Goal: Information Seeking & Learning: Stay updated

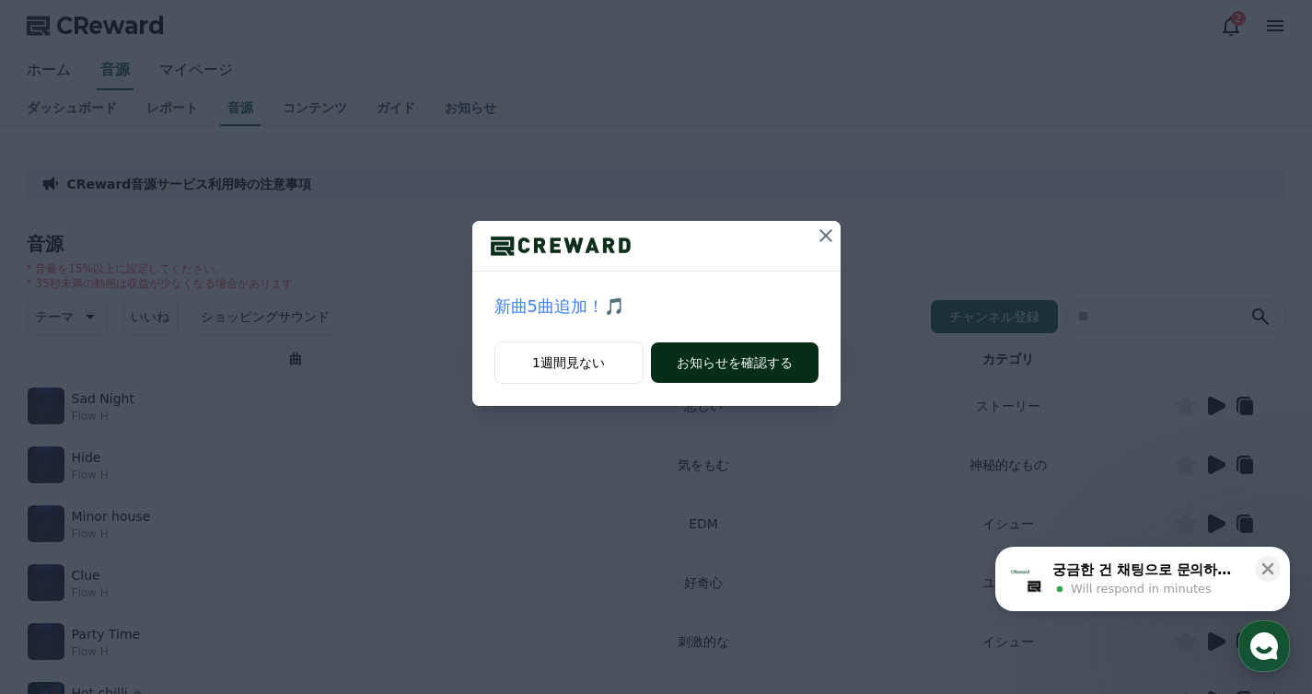
click at [691, 363] on button "お知らせを確認する" at bounding box center [735, 363] width 168 height 41
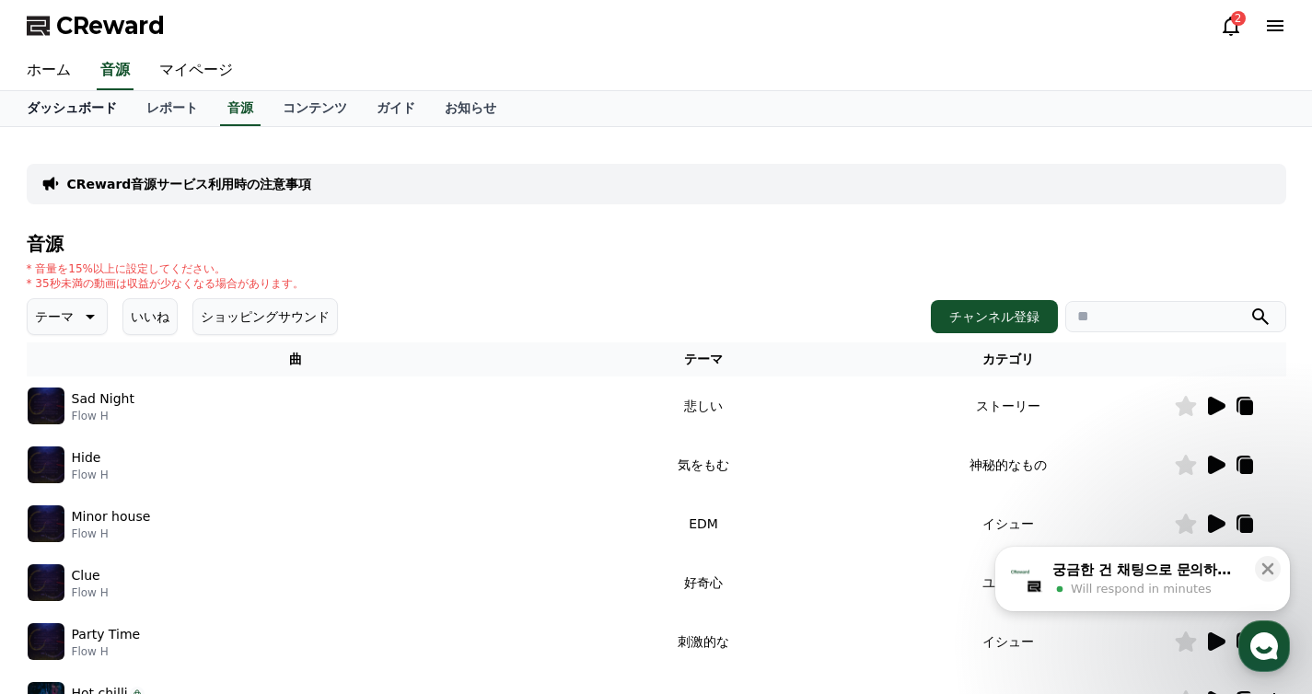
click at [105, 100] on link "ダッシュボード" at bounding box center [72, 108] width 120 height 35
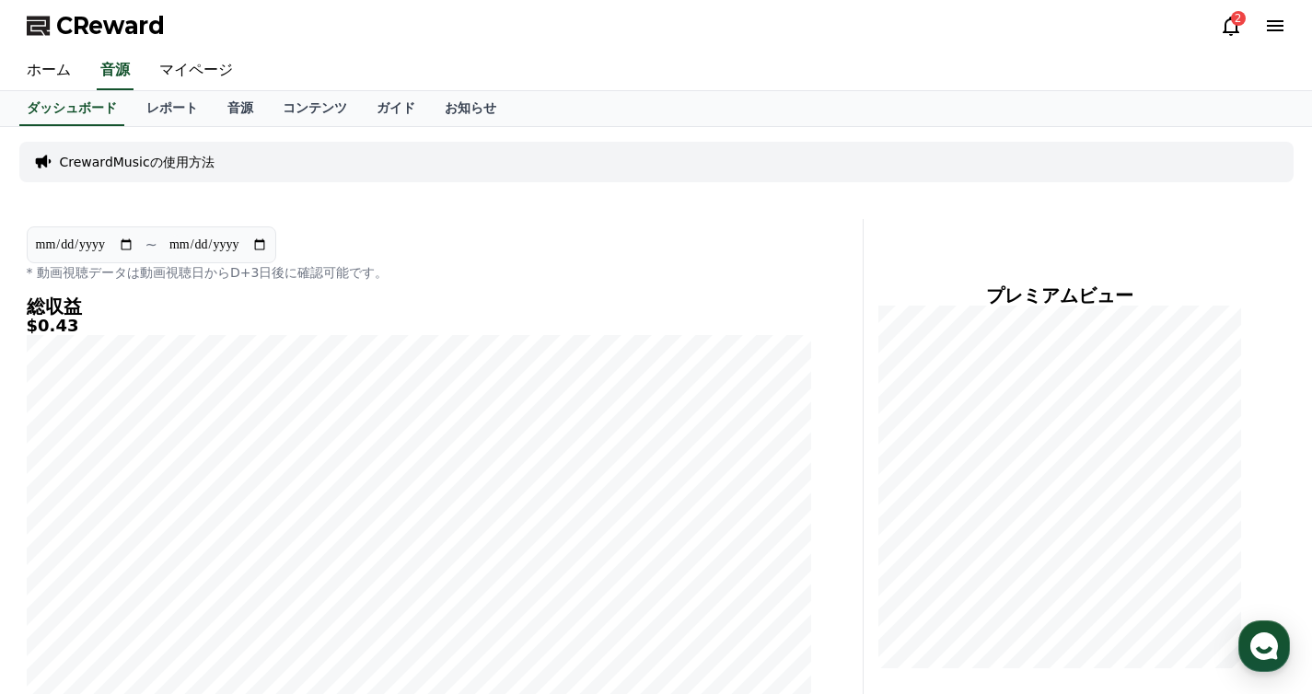
click at [1229, 23] on icon at bounding box center [1231, 26] width 22 height 22
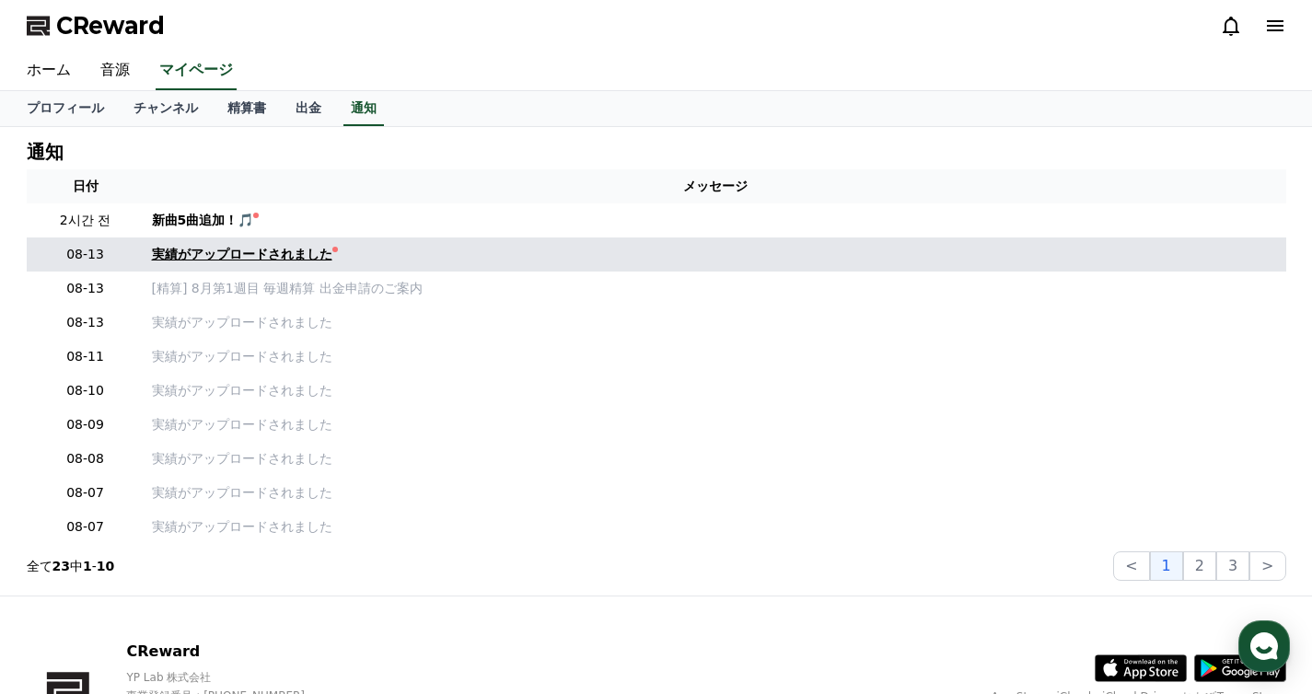
click at [297, 257] on div "実績がアップロードされました" at bounding box center [242, 254] width 180 height 19
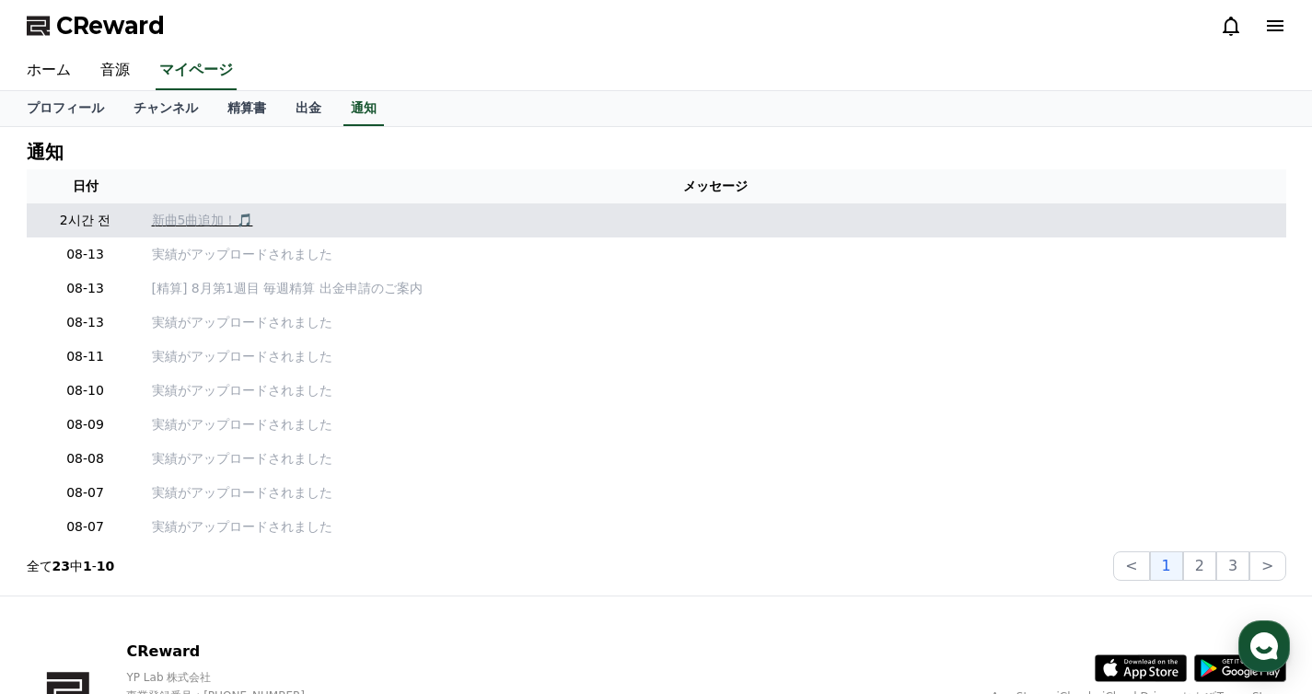
click at [218, 220] on p "新曲5曲追加！🎵" at bounding box center [715, 220] width 1127 height 19
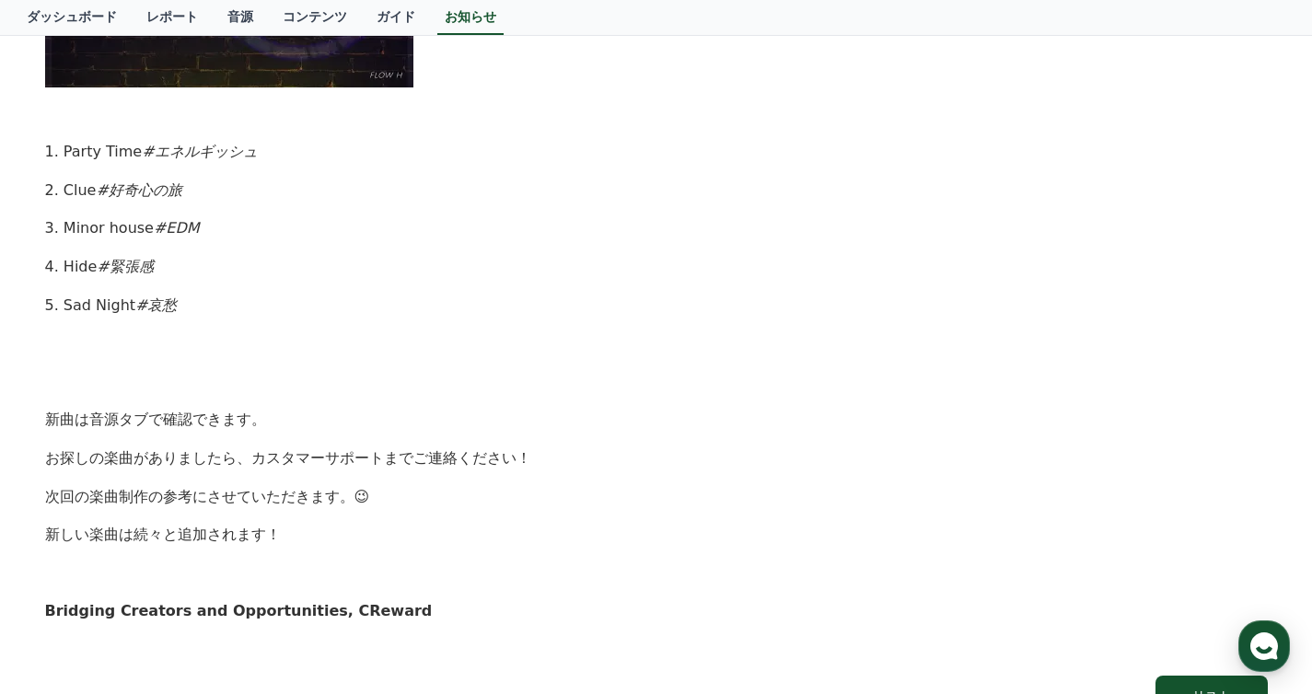
scroll to position [574, 0]
